Goal: Navigation & Orientation: Understand site structure

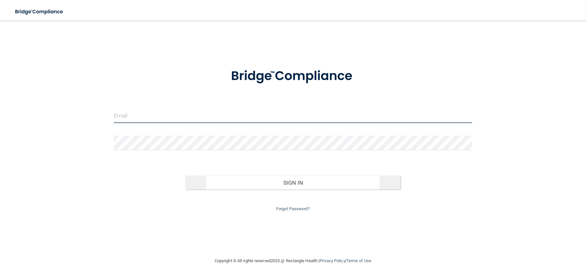
type input "[EMAIL_ADDRESS][DOMAIN_NAME]"
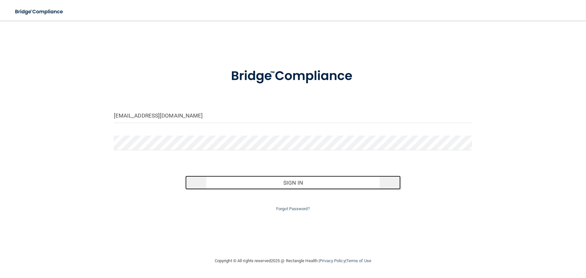
click at [287, 182] on button "Sign In" at bounding box center [292, 183] width 215 height 14
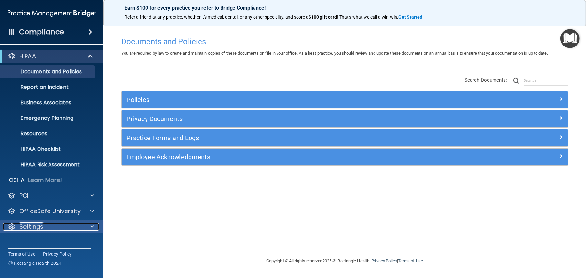
click at [87, 228] on div at bounding box center [91, 227] width 16 height 8
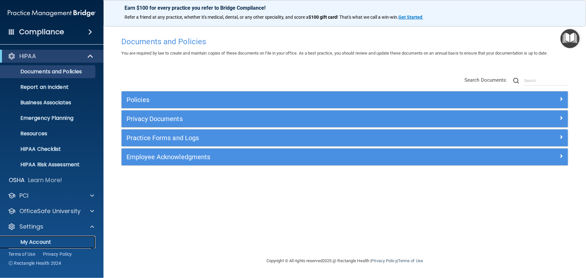
click at [50, 244] on p "My Account" at bounding box center [48, 242] width 88 height 6
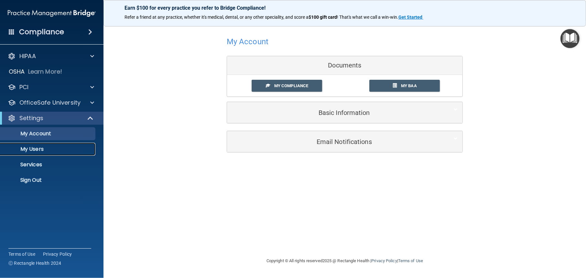
click at [37, 151] on p "My Users" at bounding box center [48, 149] width 88 height 6
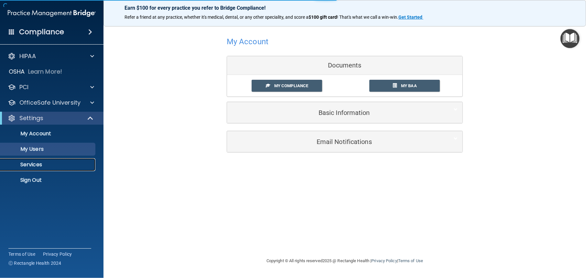
click at [33, 166] on p "Services" at bounding box center [48, 165] width 88 height 6
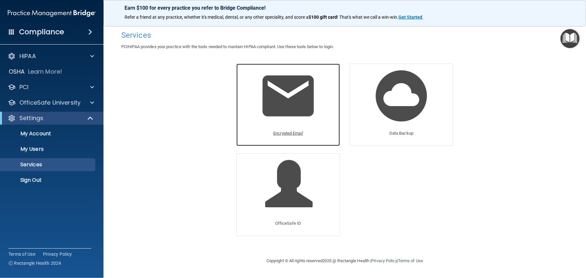
click at [289, 132] on p "Encrypted Email" at bounding box center [288, 134] width 30 height 8
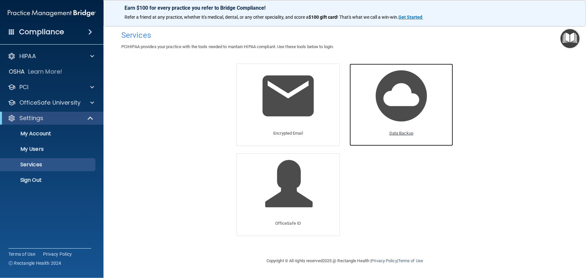
click at [394, 115] on img at bounding box center [400, 95] width 61 height 61
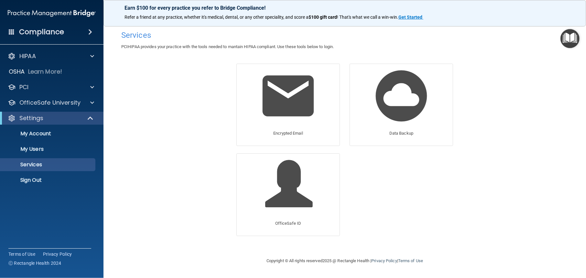
click at [48, 28] on h4 "Compliance" at bounding box center [41, 31] width 45 height 9
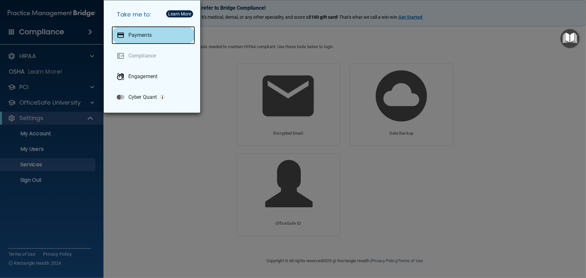
click at [131, 33] on p "Payments" at bounding box center [139, 35] width 23 height 6
drag, startPoint x: 215, startPoint y: 110, endPoint x: 230, endPoint y: 75, distance: 37.8
click at [216, 110] on div "Take me to: Payments Compliance Engagement Cyber Quant" at bounding box center [293, 139] width 586 height 278
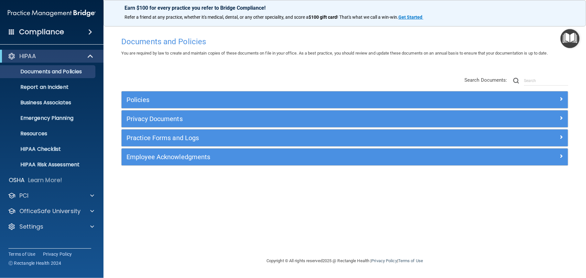
click at [65, 31] on div "Compliance" at bounding box center [51, 32] width 103 height 14
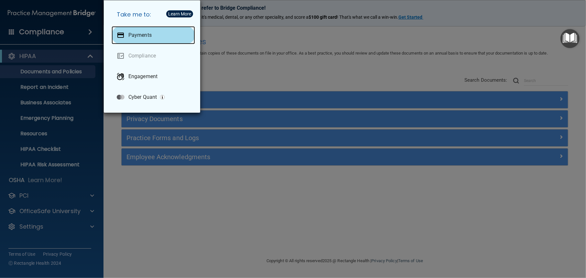
click at [144, 37] on p "Payments" at bounding box center [139, 35] width 23 height 6
click at [40, 32] on div "Take me to: Payments Compliance Engagement Cyber Quant" at bounding box center [293, 139] width 586 height 278
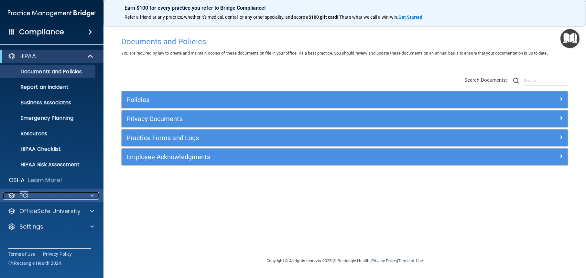
click at [60, 196] on div "PCI" at bounding box center [43, 196] width 80 height 8
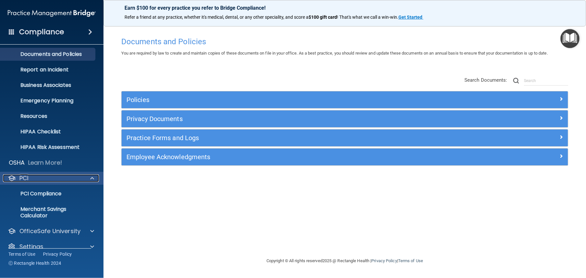
scroll to position [27, 0]
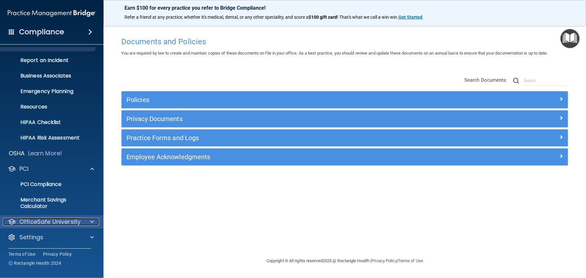
click at [63, 219] on p "OfficeSafe University" at bounding box center [49, 222] width 61 height 8
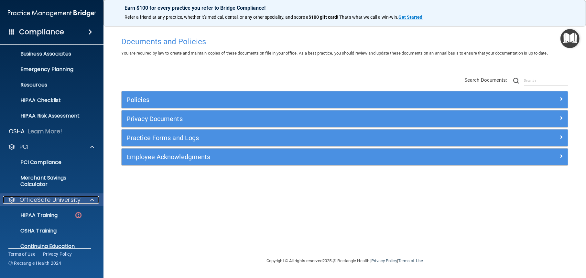
scroll to position [73, 0]
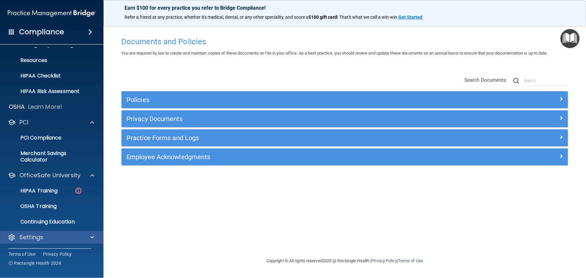
click at [56, 232] on div "Settings" at bounding box center [52, 237] width 104 height 13
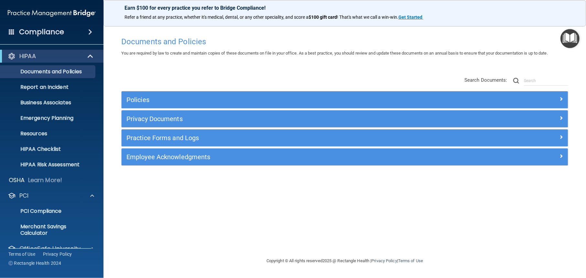
scroll to position [0, 0]
